Goal: Transaction & Acquisition: Purchase product/service

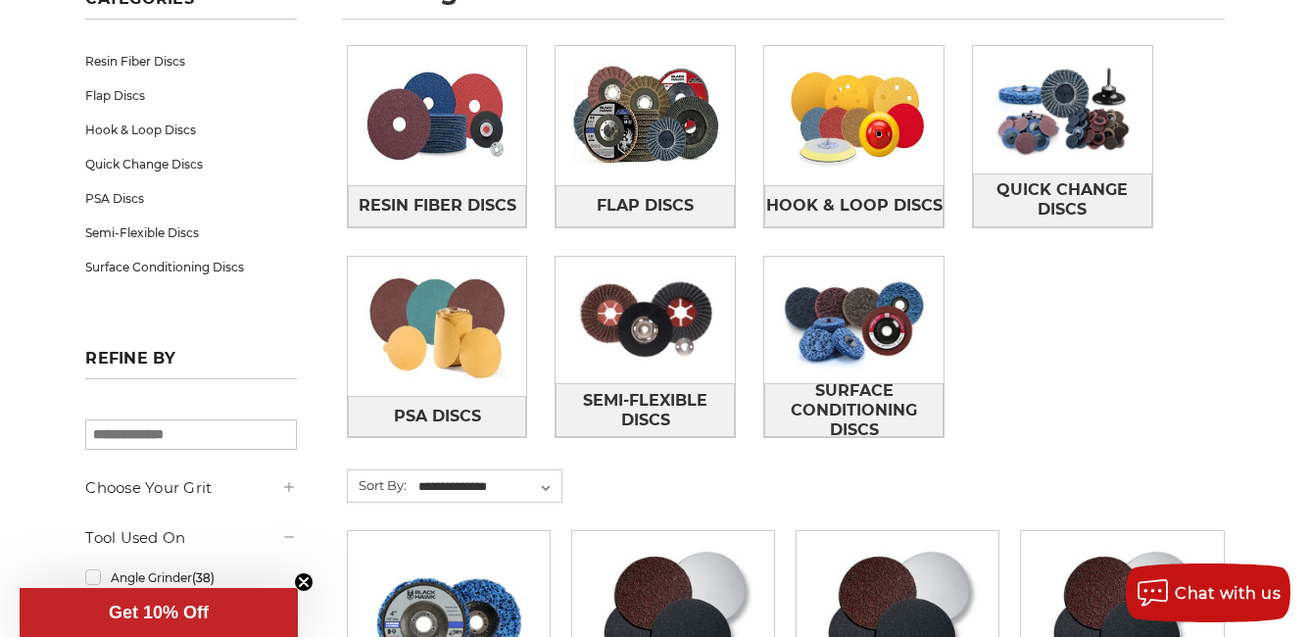
scroll to position [294, 0]
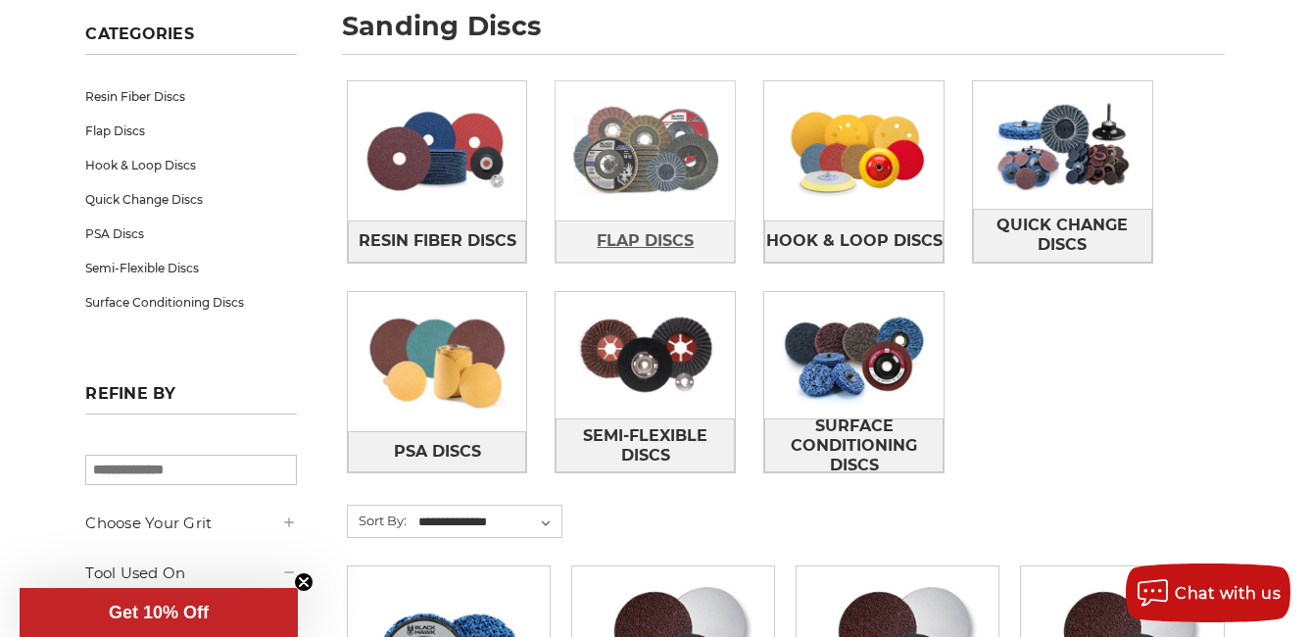
click at [663, 244] on span "Flap Discs" at bounding box center [645, 240] width 97 height 33
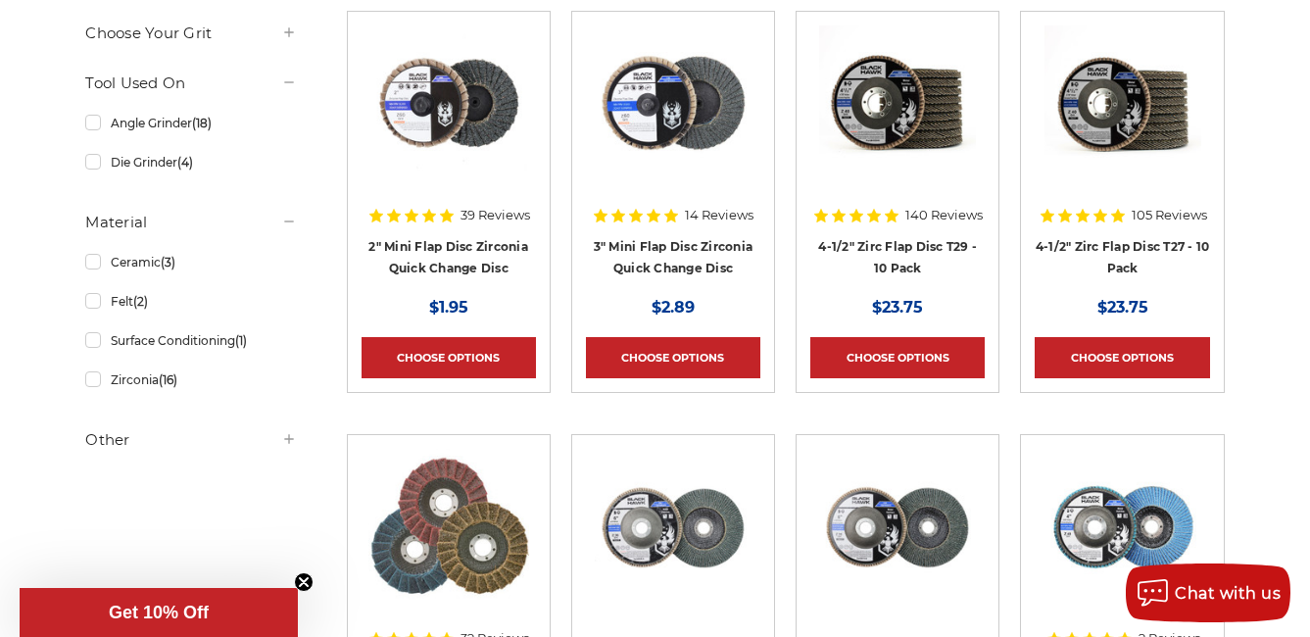
scroll to position [686, 0]
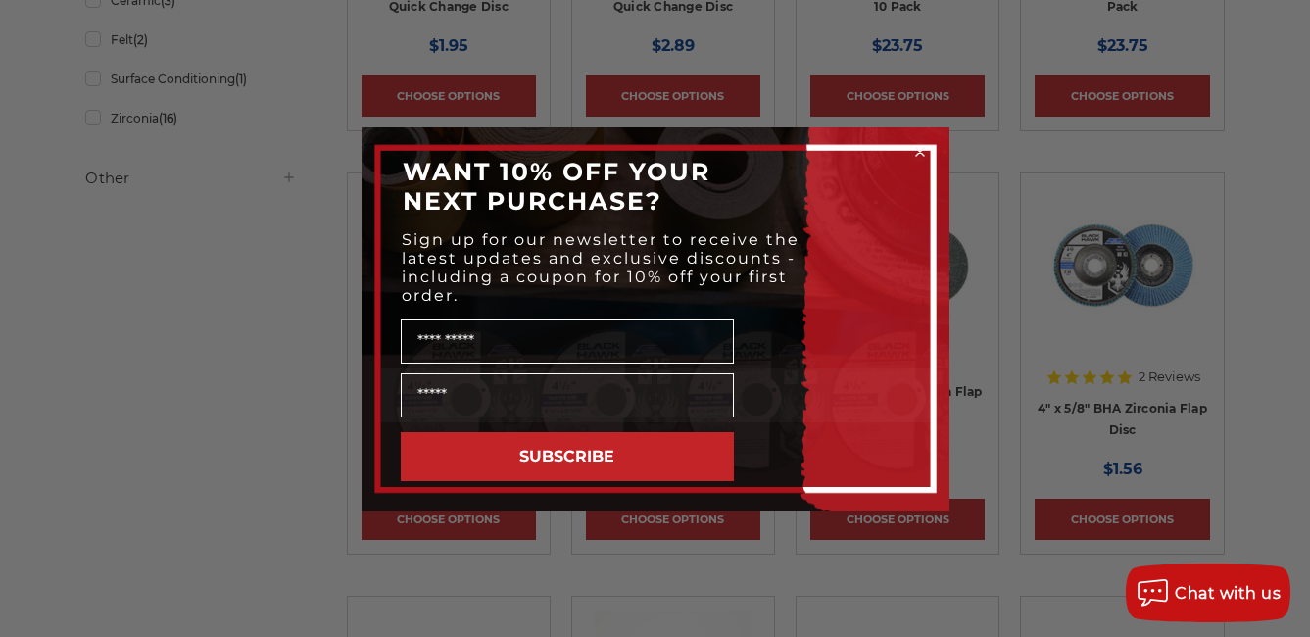
click at [919, 149] on circle "Close dialog" at bounding box center [919, 151] width 19 height 19
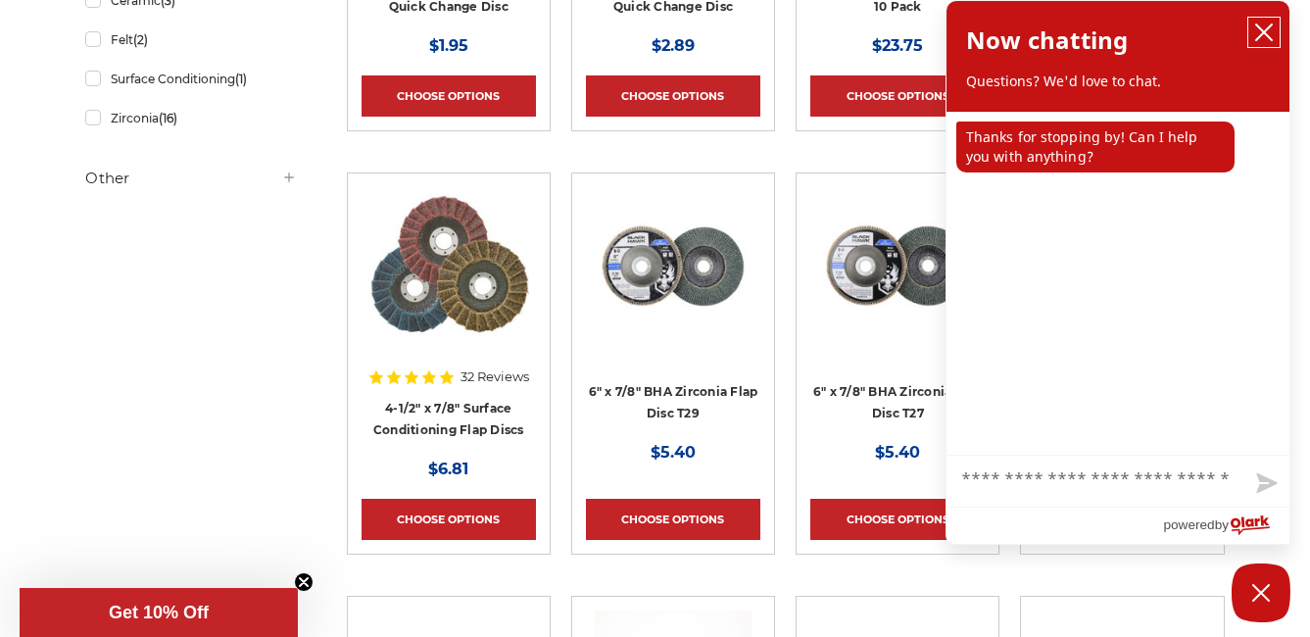
click at [1265, 29] on icon "close chatbox" at bounding box center [1264, 33] width 20 height 20
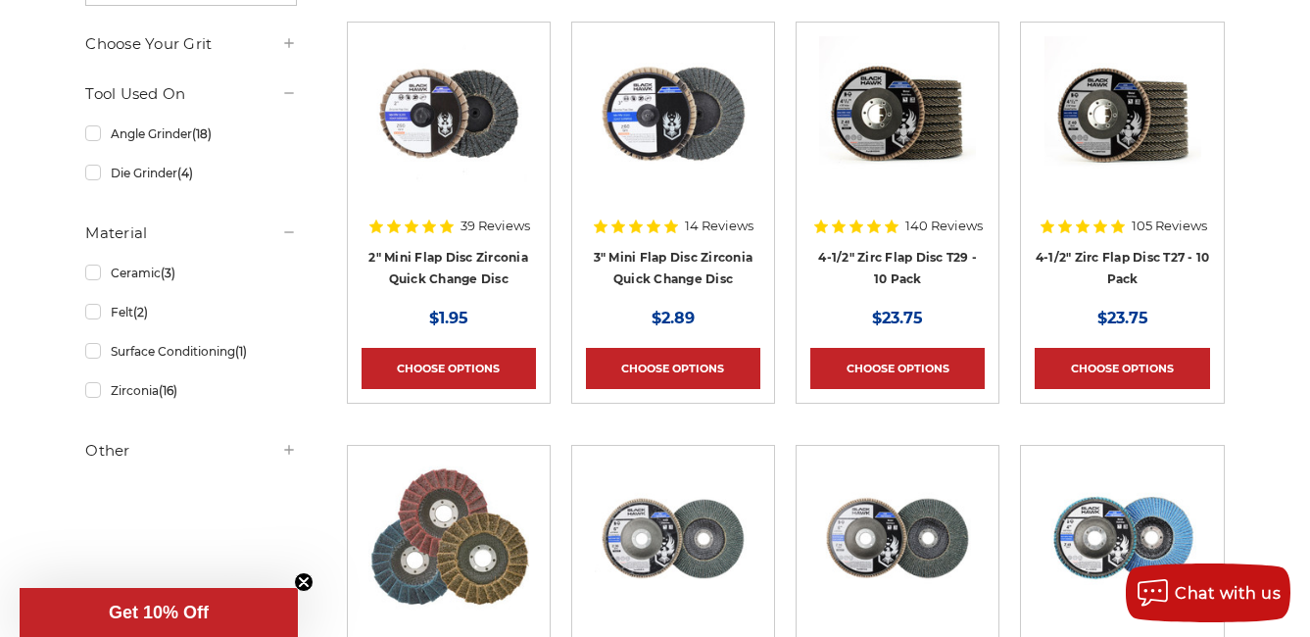
scroll to position [392, 0]
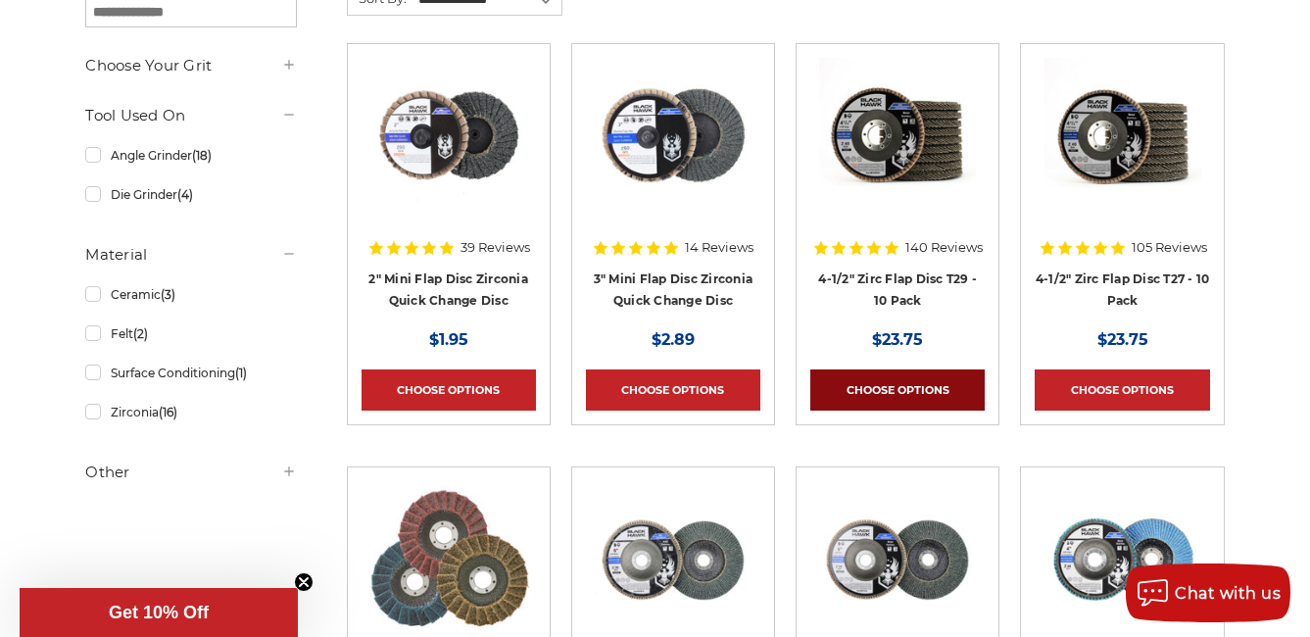
click at [907, 398] on link "Choose Options" at bounding box center [897, 389] width 174 height 41
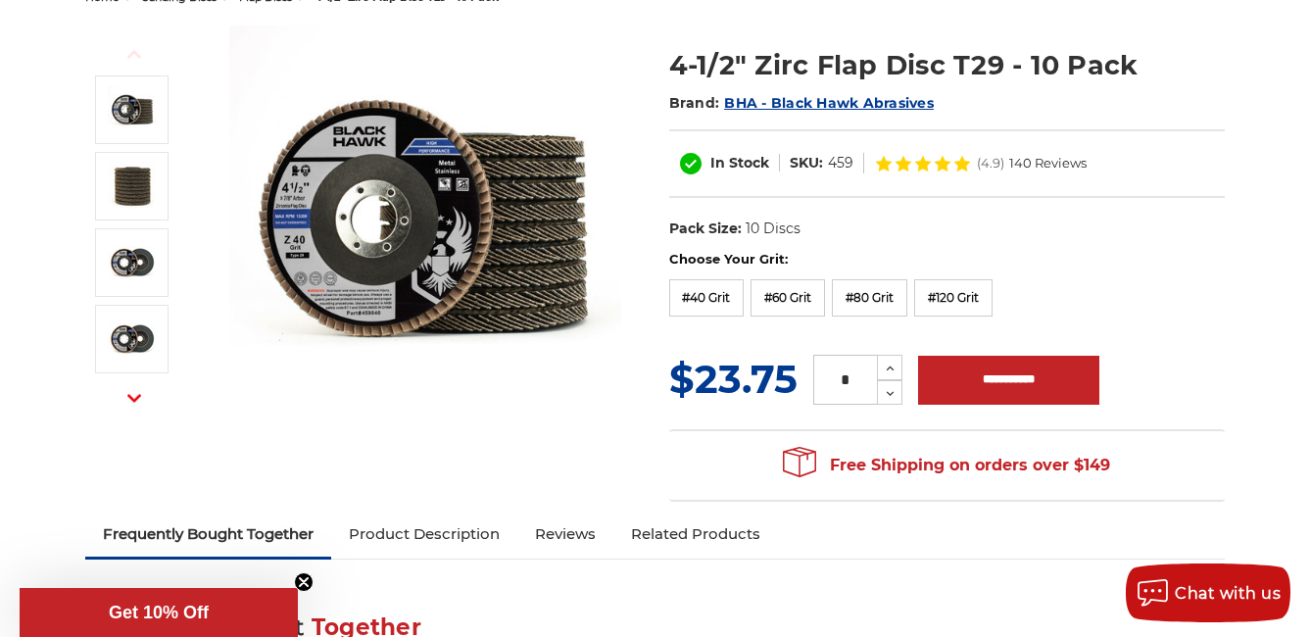
scroll to position [294, 0]
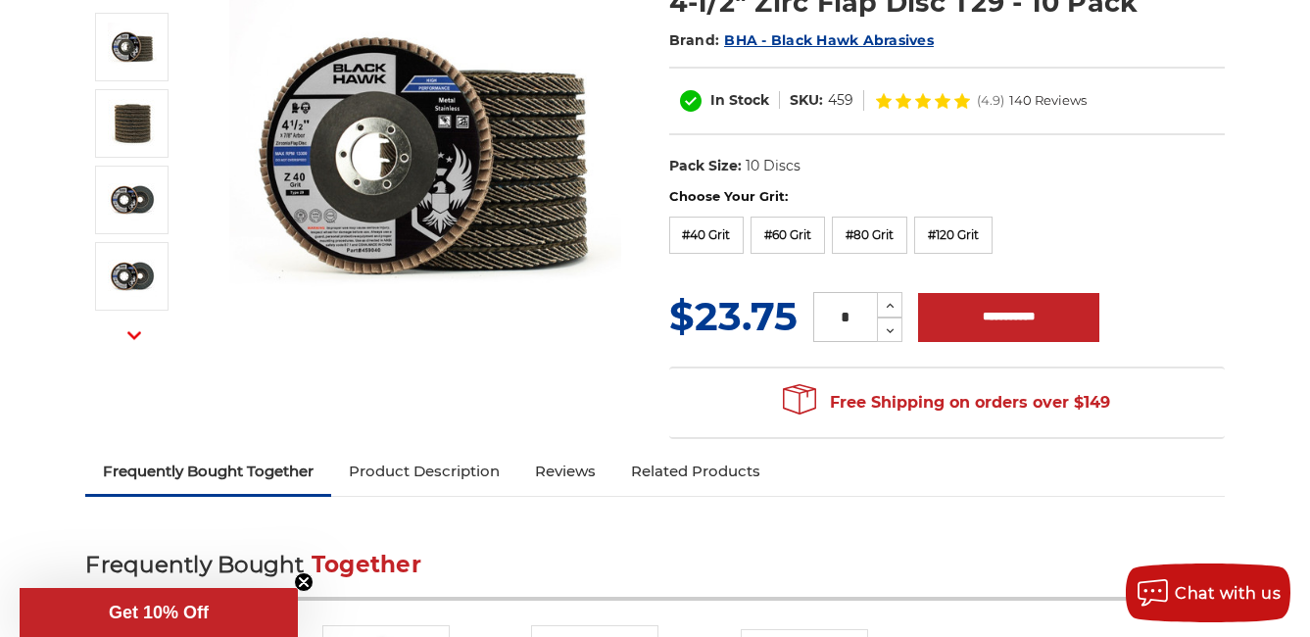
click at [129, 334] on use "button" at bounding box center [134, 335] width 14 height 8
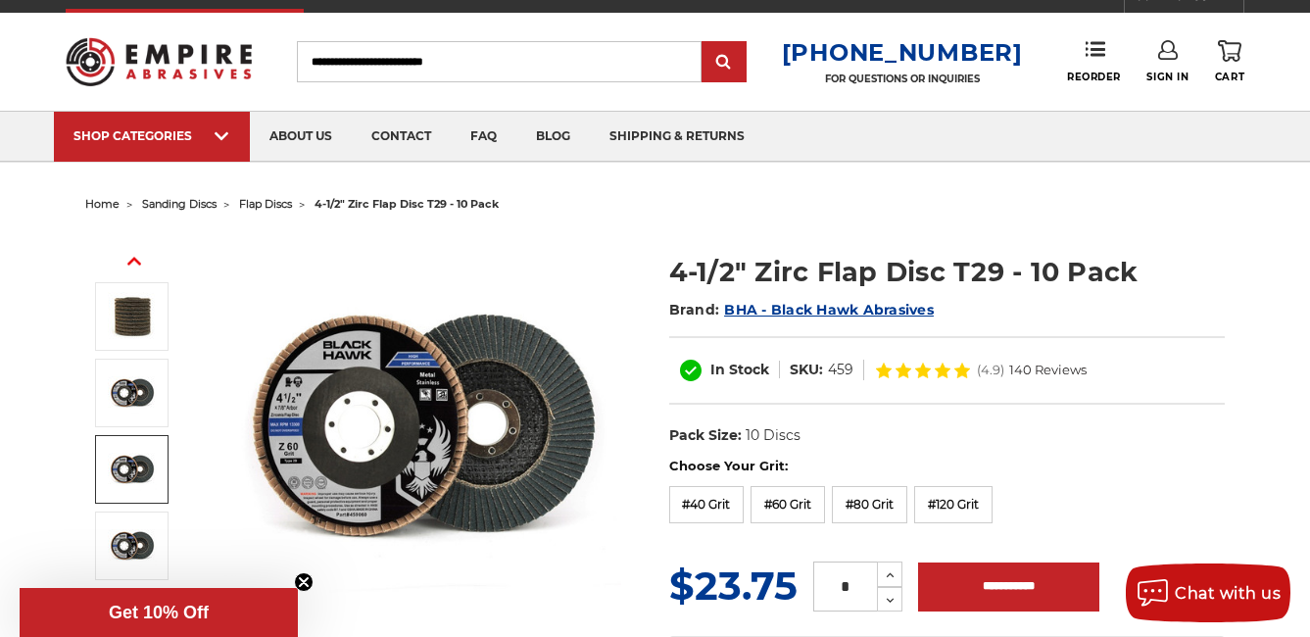
scroll to position [0, 0]
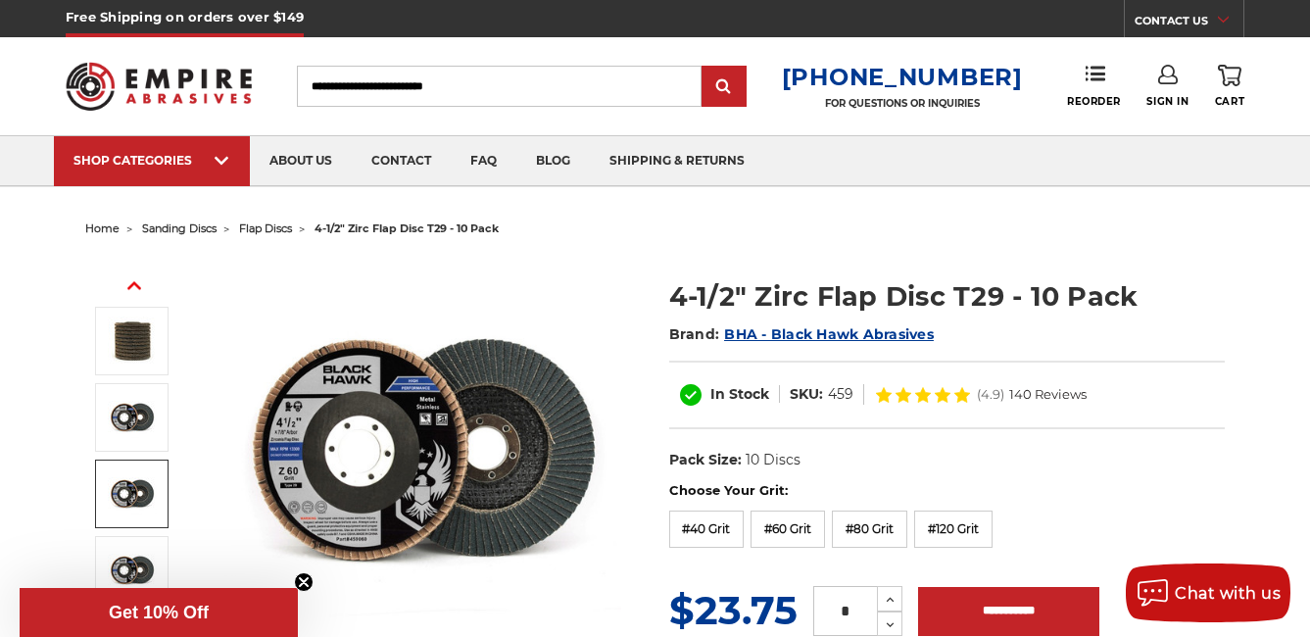
click at [141, 291] on button "Previous" at bounding box center [134, 285] width 47 height 42
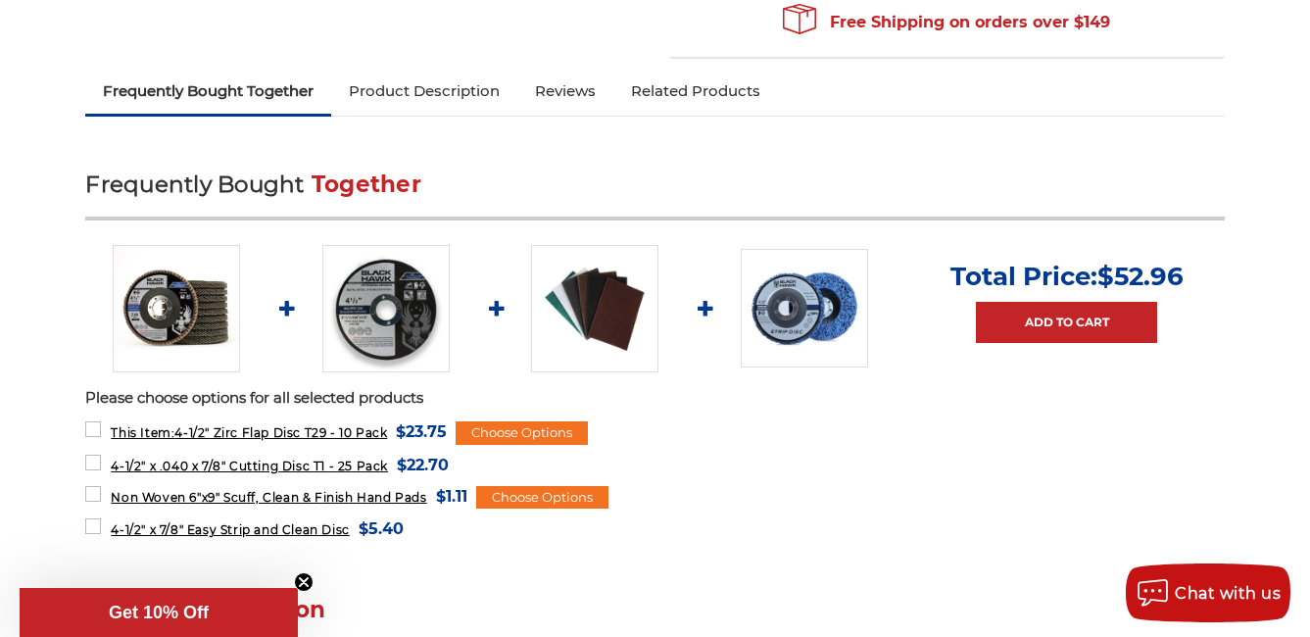
scroll to position [686, 0]
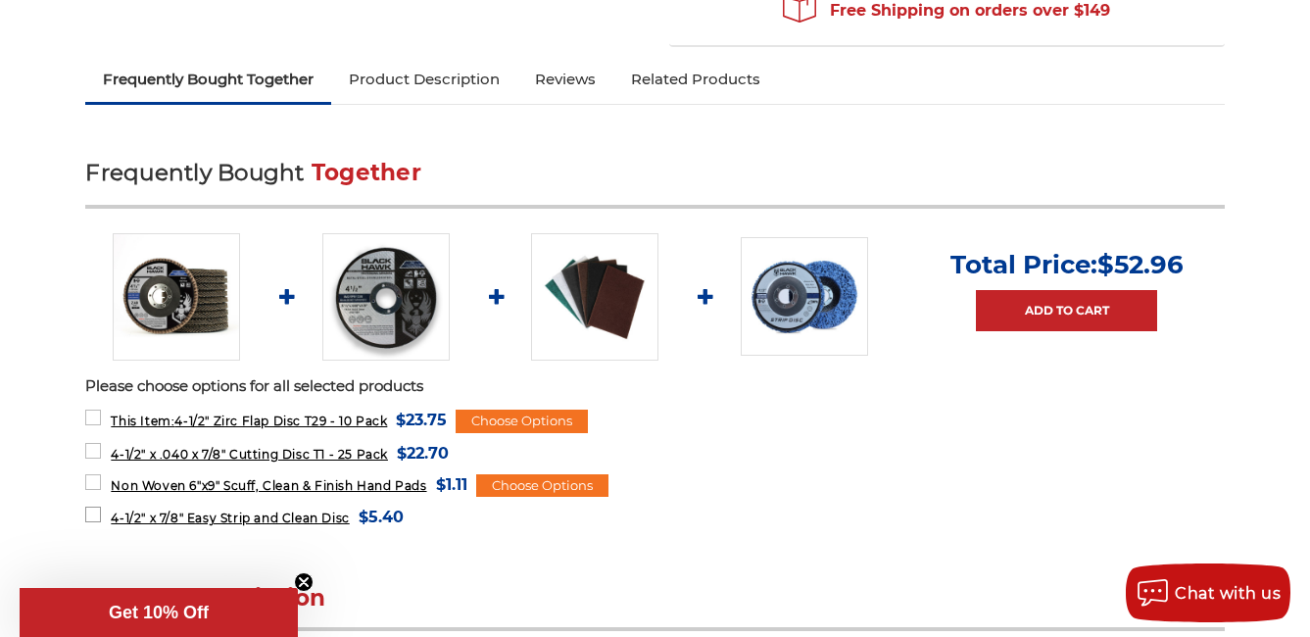
click at [118, 515] on span "4-1/2" x 7/8" Easy Strip and Clean Disc" at bounding box center [230, 517] width 238 height 15
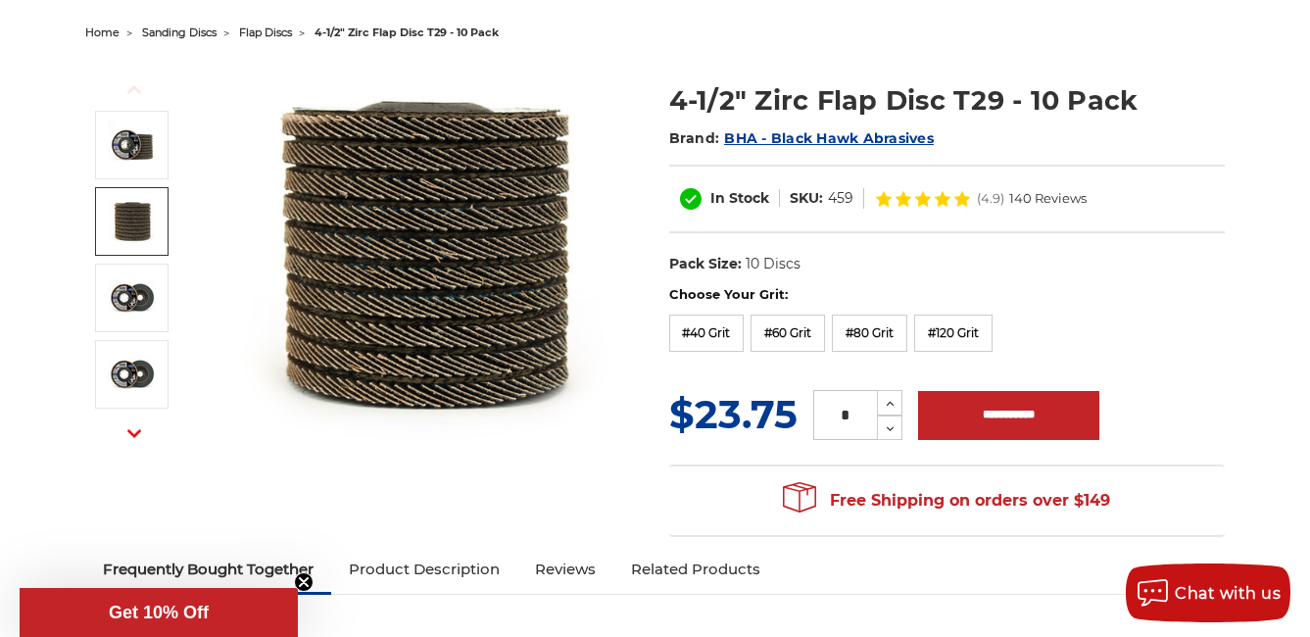
scroll to position [0, 0]
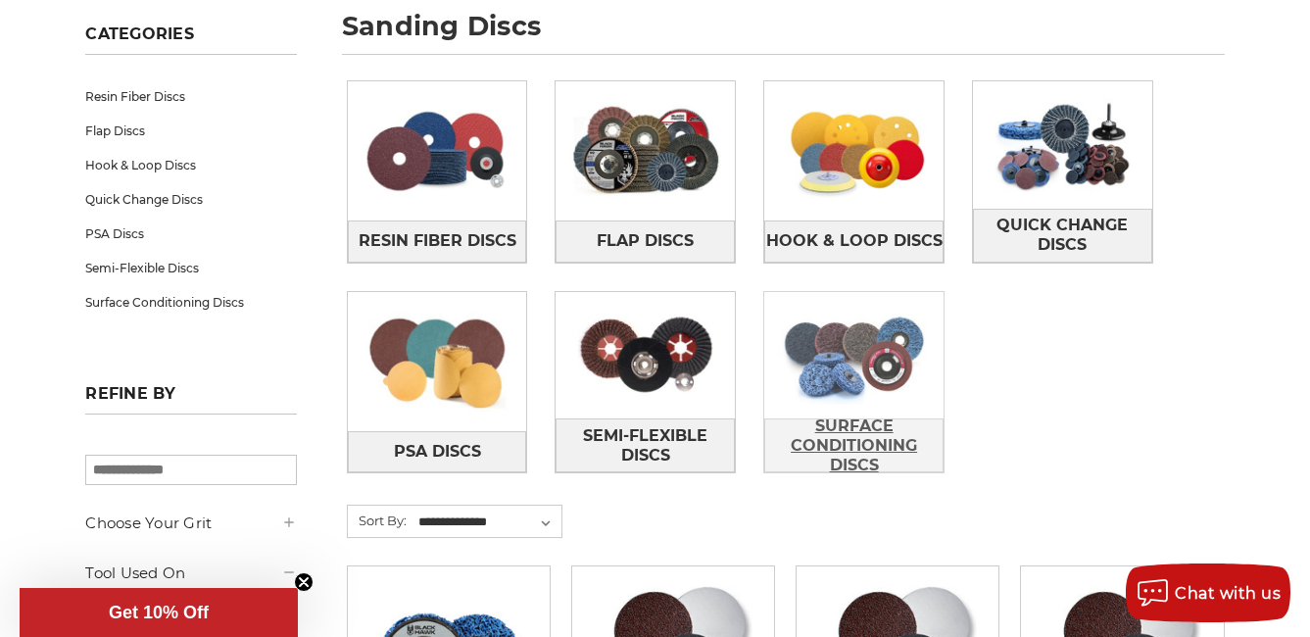
click at [859, 468] on span "Surface Conditioning Discs" at bounding box center [853, 445] width 177 height 72
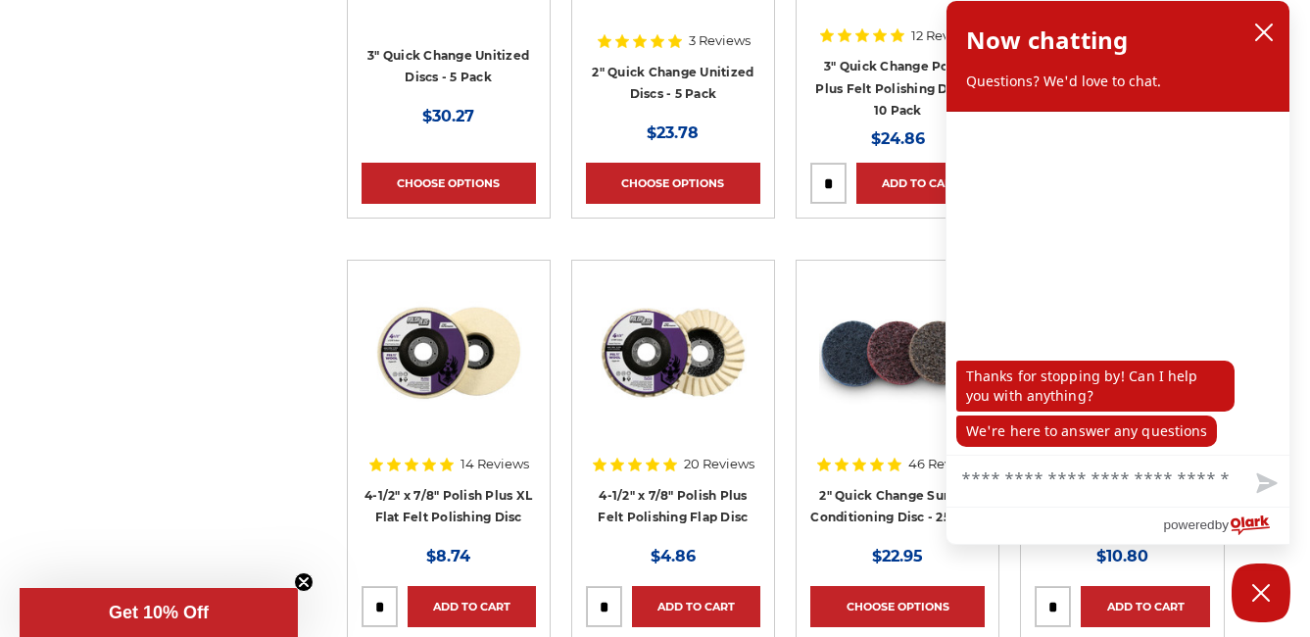
scroll to position [1469, 0]
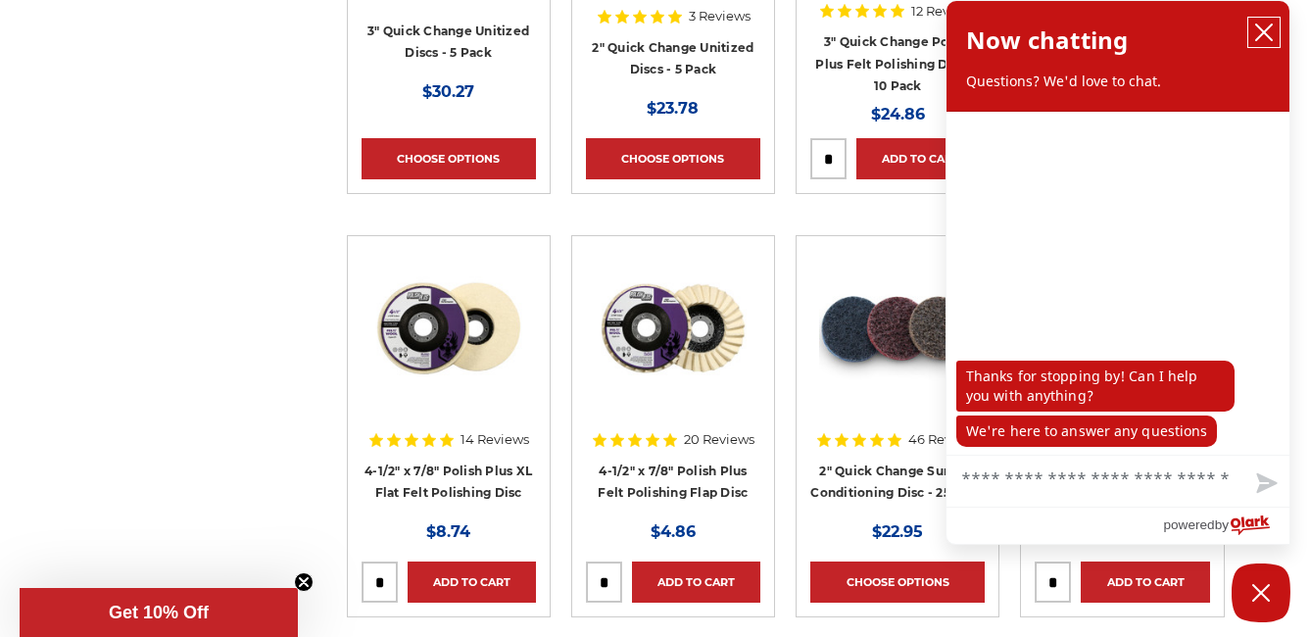
click at [1262, 36] on icon "close chatbox" at bounding box center [1264, 33] width 20 height 20
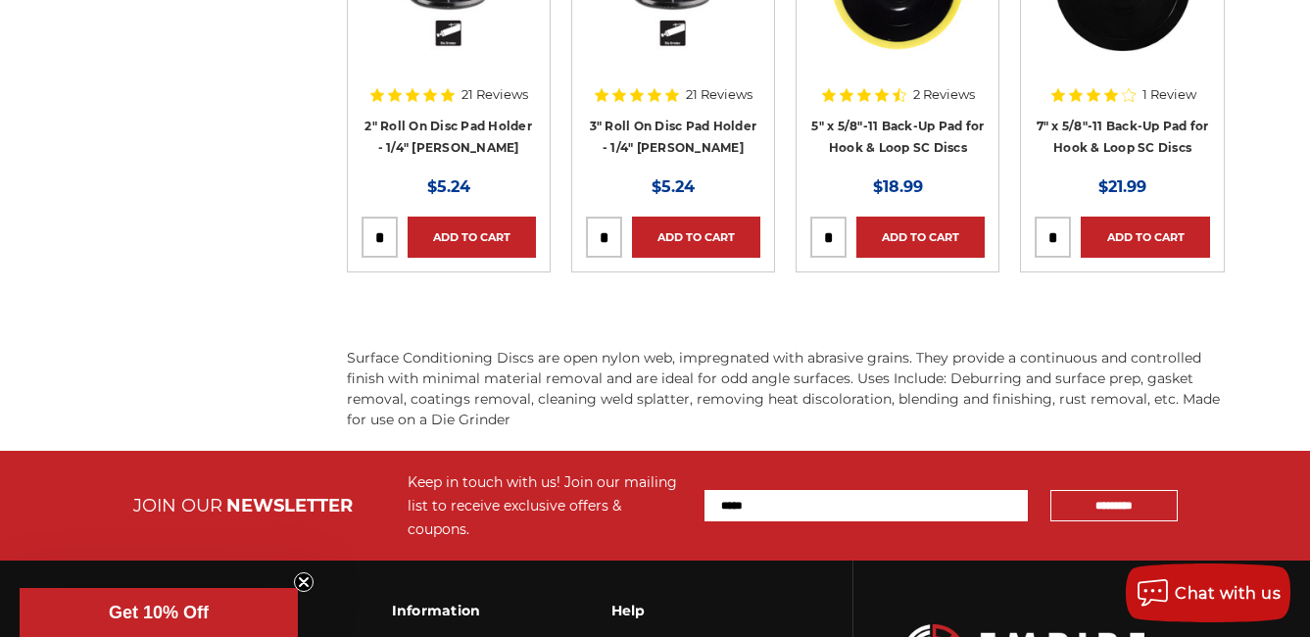
scroll to position [2547, 0]
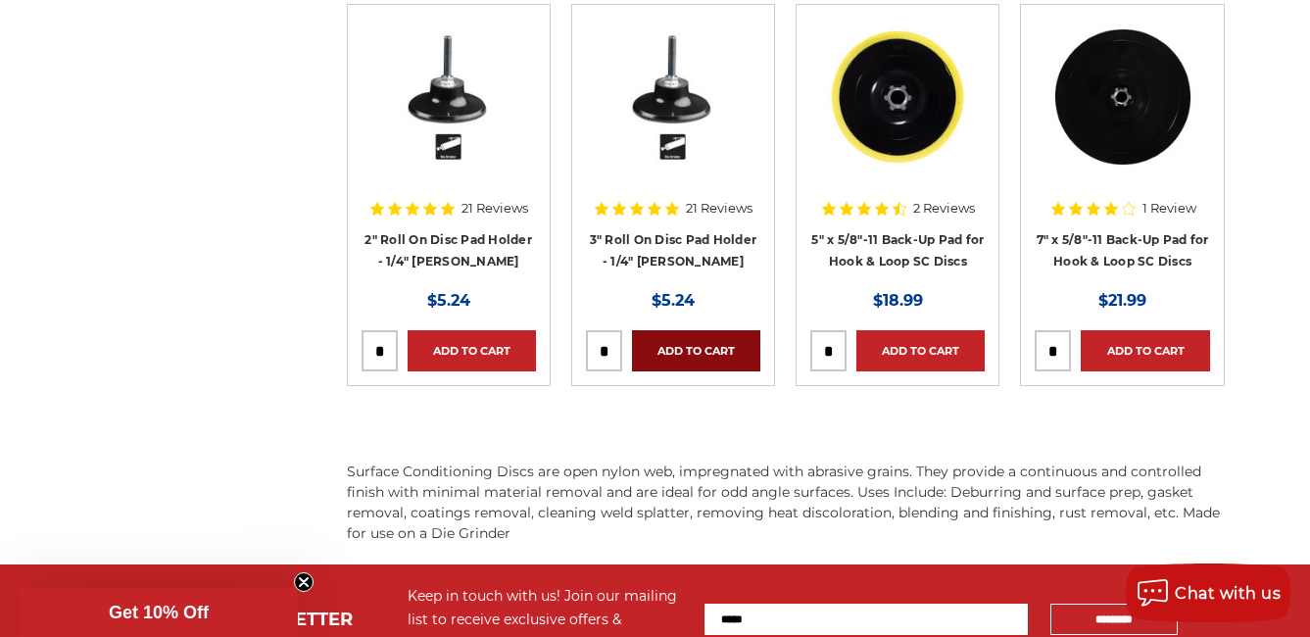
click at [709, 345] on link "Add to Cart" at bounding box center [696, 350] width 128 height 41
click at [696, 232] on link "3" Roll On Disc Pad Holder - 1/4" [PERSON_NAME]" at bounding box center [674, 250] width 168 height 37
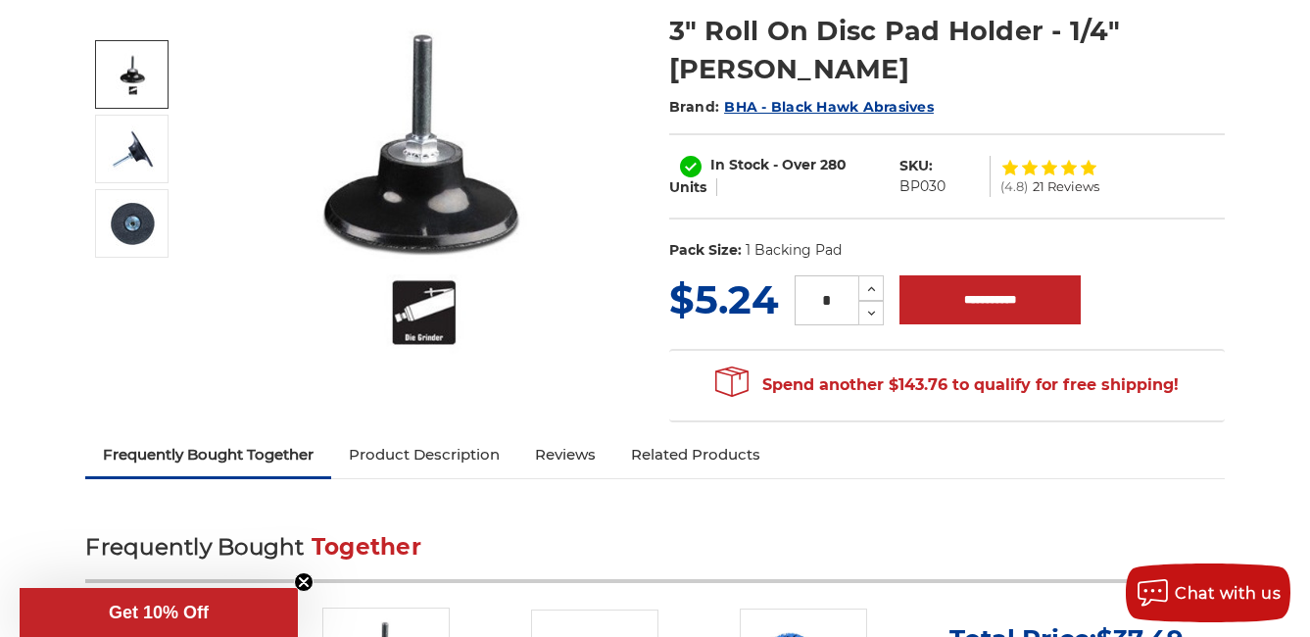
scroll to position [294, 0]
